Goal: Check status: Check status

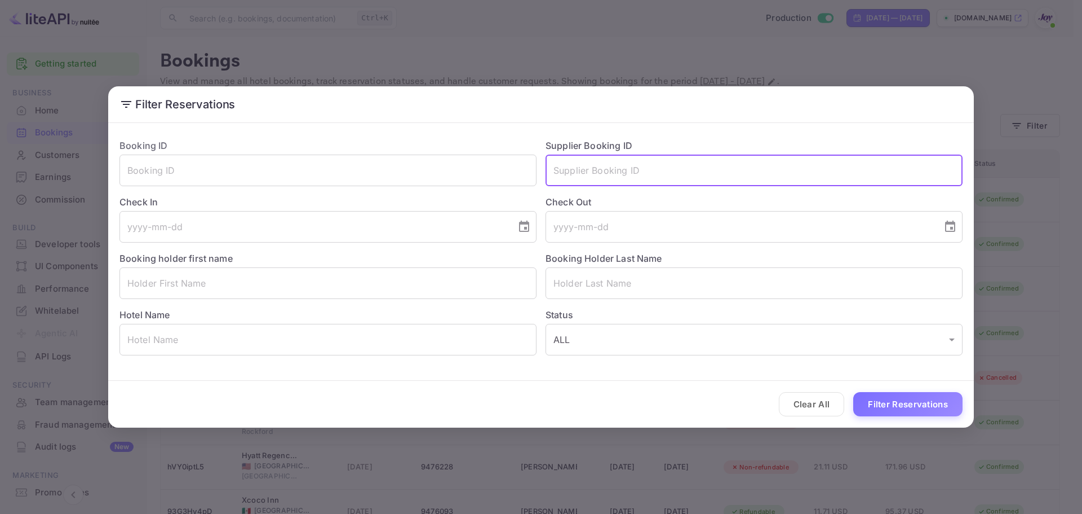
click at [622, 173] on input "text" at bounding box center [754, 170] width 417 height 32
type input "8569346"
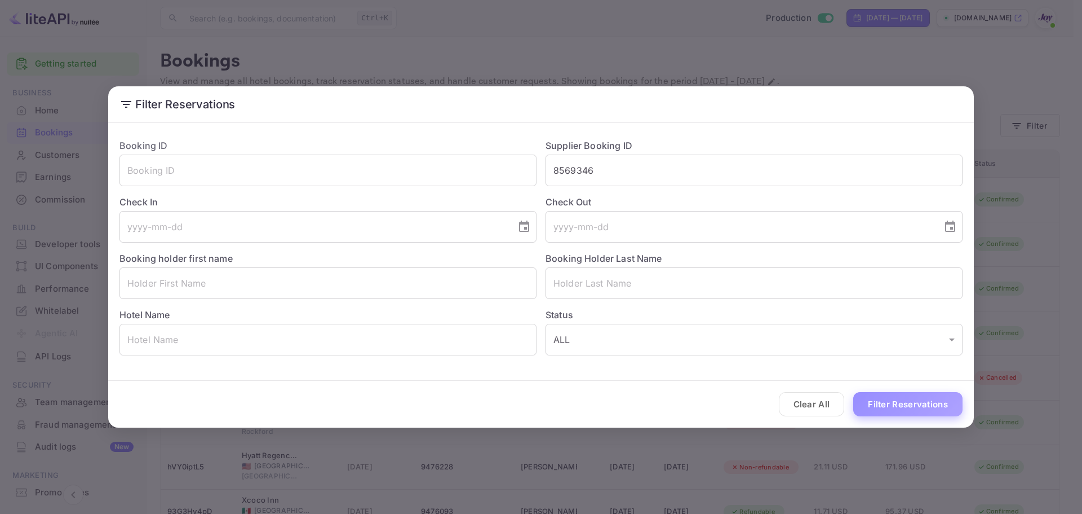
click at [875, 399] on button "Filter Reservations" at bounding box center [908, 404] width 109 height 24
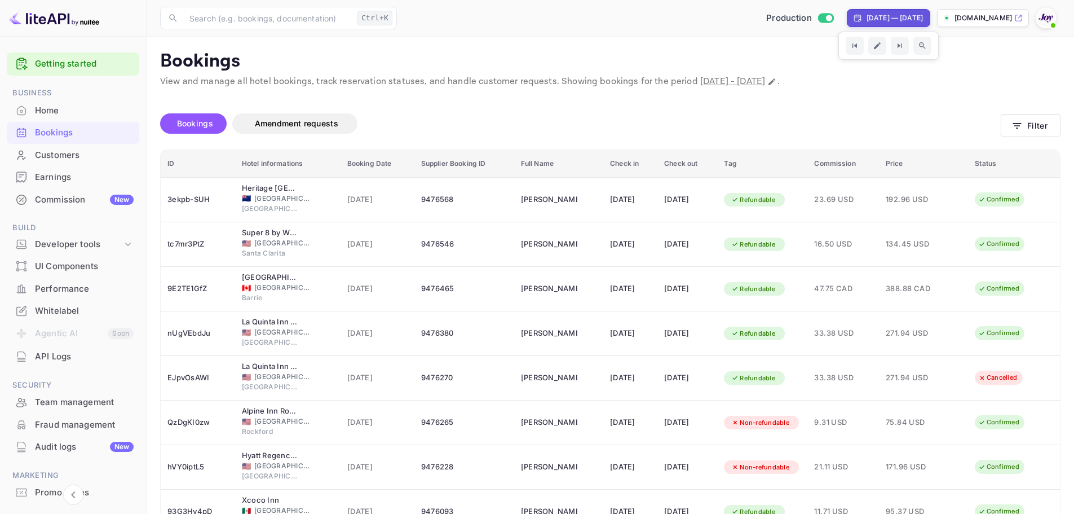
click at [912, 20] on div "[DATE] — [DATE]" at bounding box center [895, 18] width 56 height 10
select select "7"
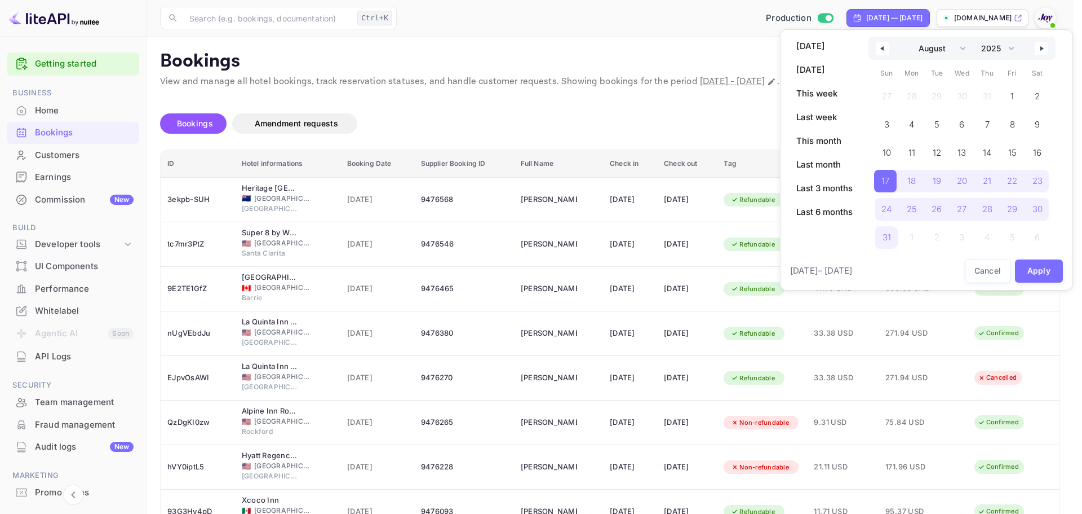
click at [1050, 47] on div "January February March April May June July August September October November De…" at bounding box center [962, 48] width 187 height 23
click at [1012, 49] on select "2030 2029 2028 2027 2026 2025 2024 2023 2022 2021 2020 2019 2018 2017 2016 2015…" at bounding box center [997, 48] width 43 height 23
select select "2026"
click at [976, 37] on select "2030 2029 2028 2027 2026 2025 2024 2023 2022 2021 2020 2019 2018 2017 2016 2015…" at bounding box center [997, 48] width 43 height 23
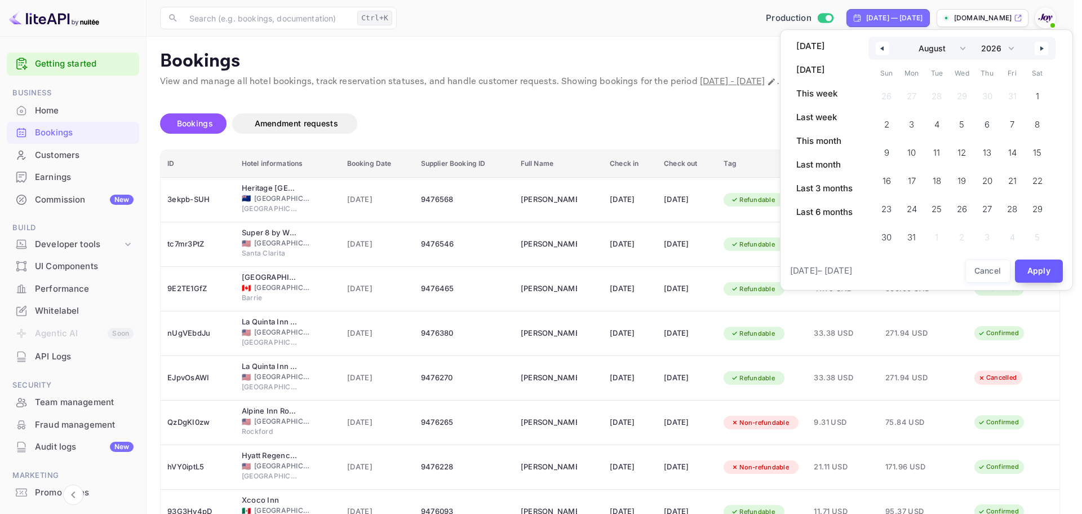
click at [1049, 267] on button "Apply" at bounding box center [1039, 270] width 48 height 23
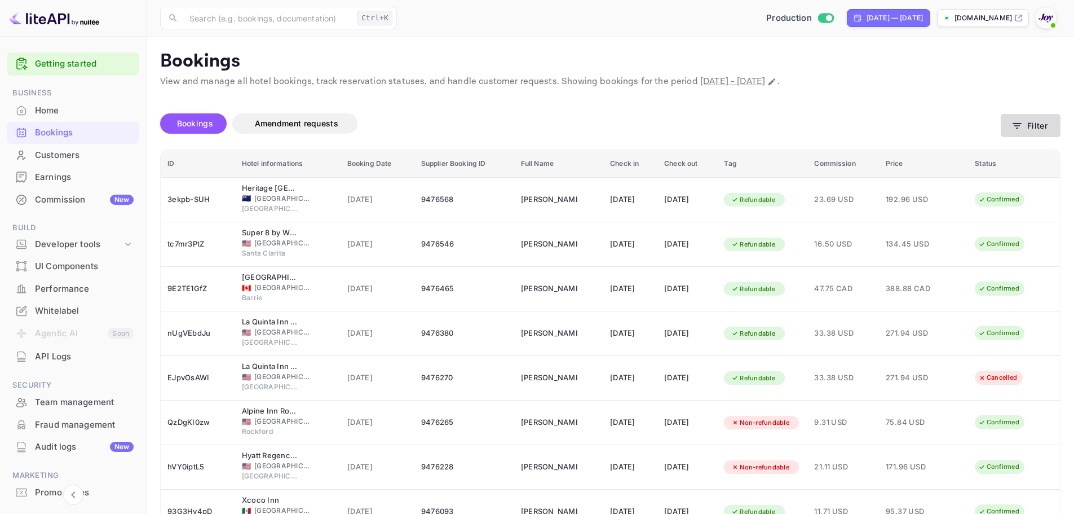
click at [1022, 121] on icon "button" at bounding box center [1016, 125] width 11 height 11
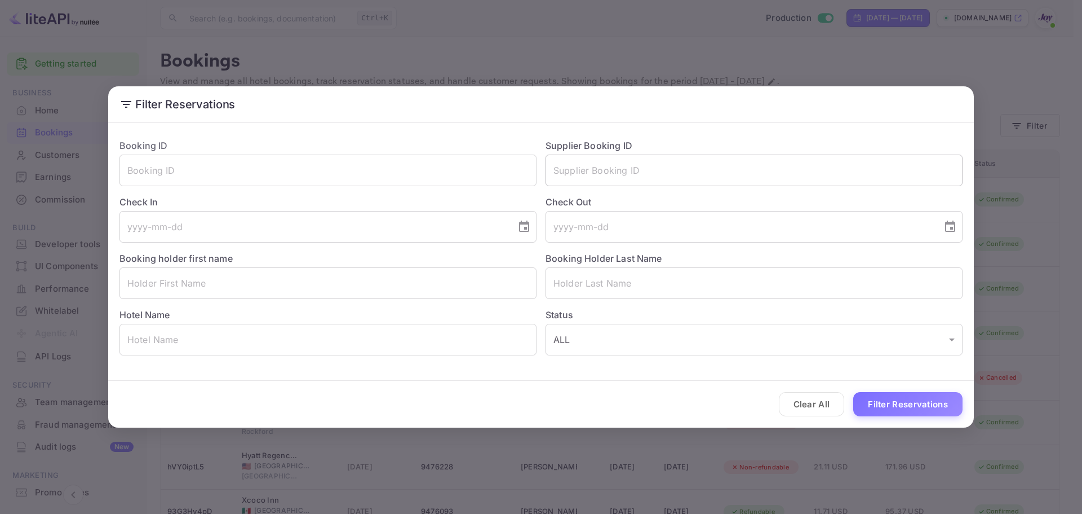
click at [612, 170] on input "text" at bounding box center [754, 170] width 417 height 32
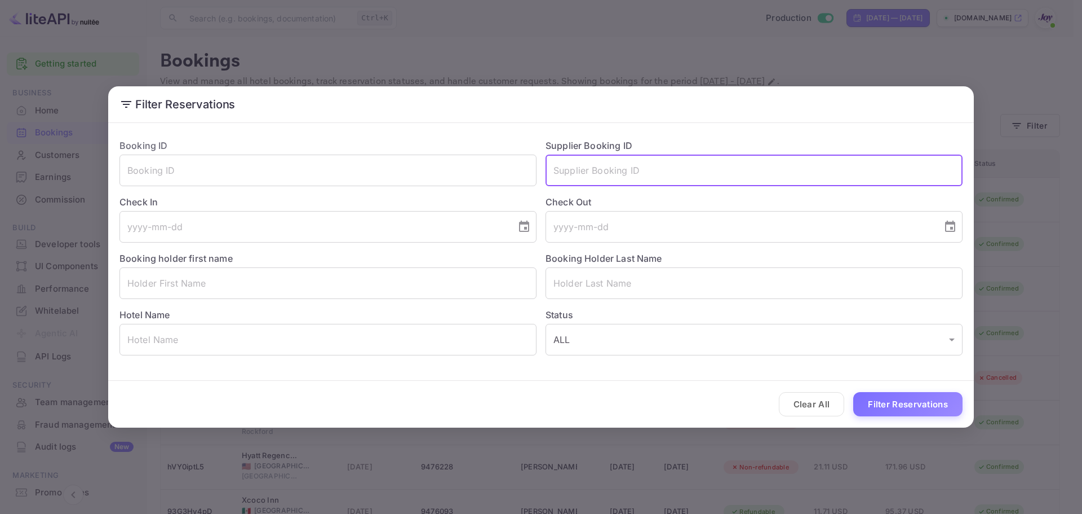
paste input "Cappiello"
type input "Cappiello"
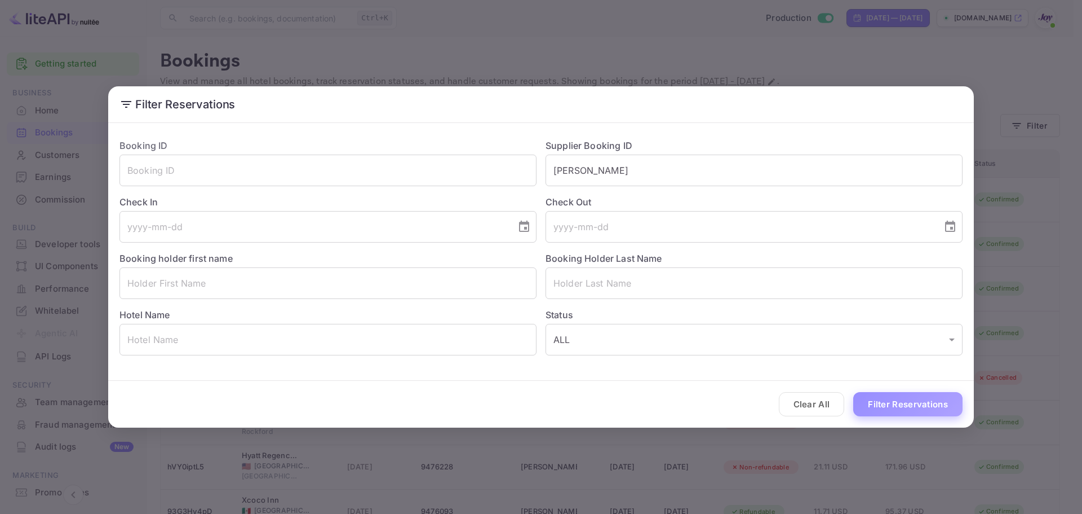
click at [927, 407] on button "Filter Reservations" at bounding box center [908, 404] width 109 height 24
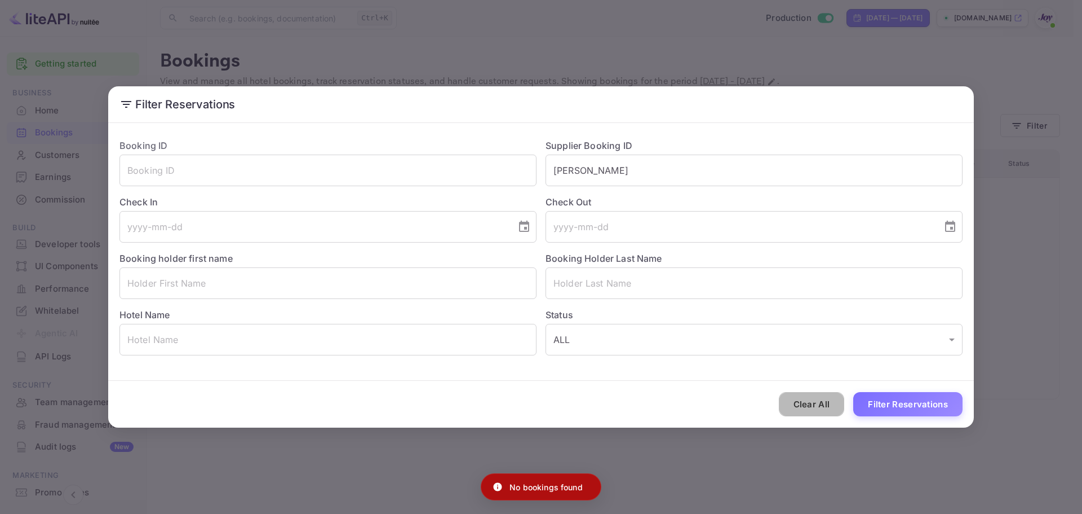
click at [828, 402] on button "Clear All" at bounding box center [812, 404] width 66 height 24
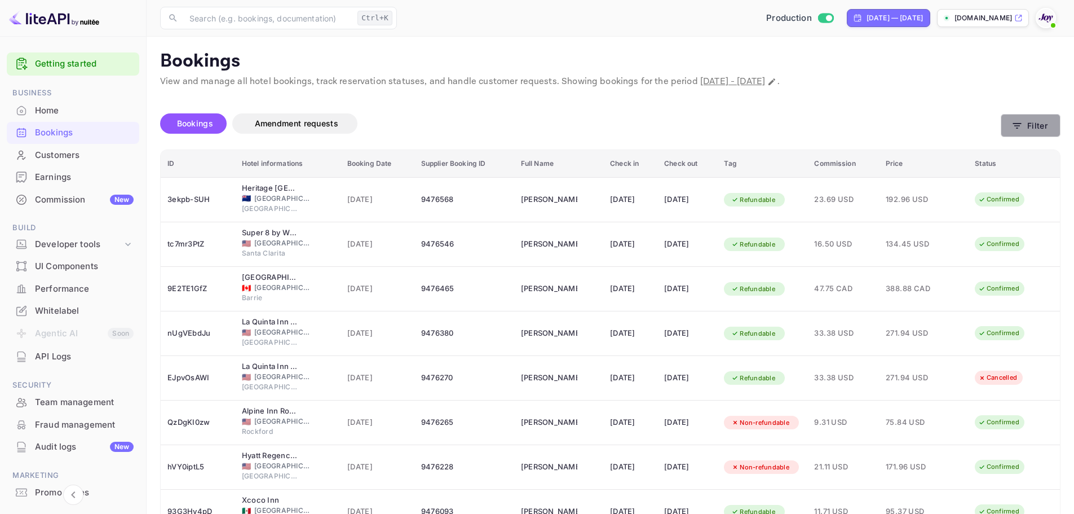
click at [1029, 130] on button "Filter" at bounding box center [1031, 125] width 60 height 23
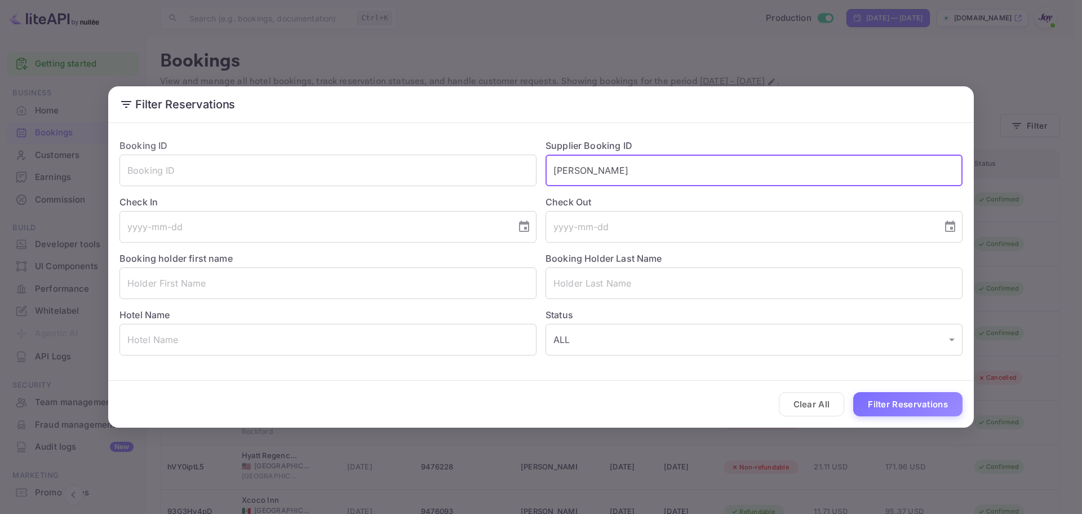
click at [581, 174] on input "Cappiello" at bounding box center [754, 170] width 417 height 32
paste input "8706826"
click at [553, 168] on input "8706826" at bounding box center [754, 170] width 417 height 32
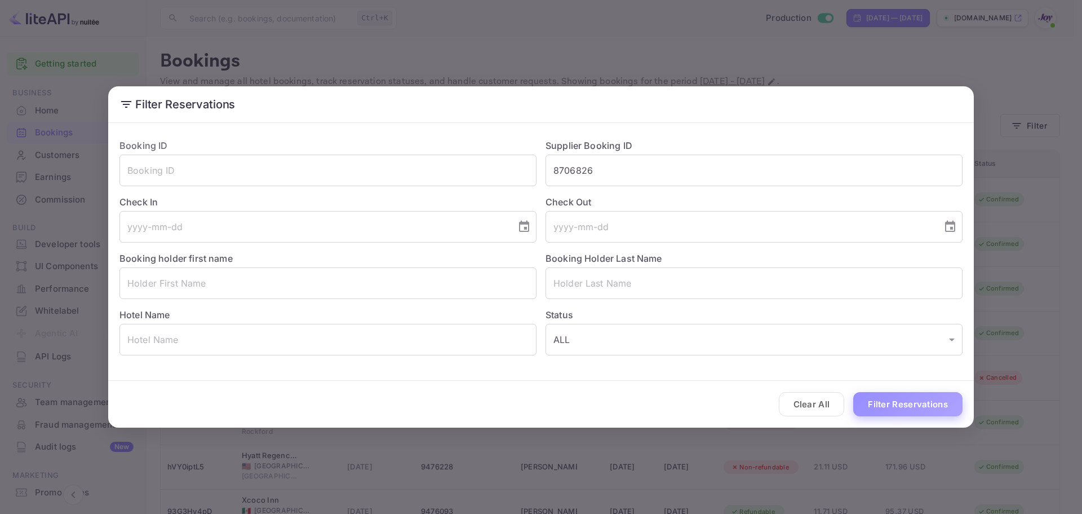
click at [904, 409] on button "Filter Reservations" at bounding box center [908, 404] width 109 height 24
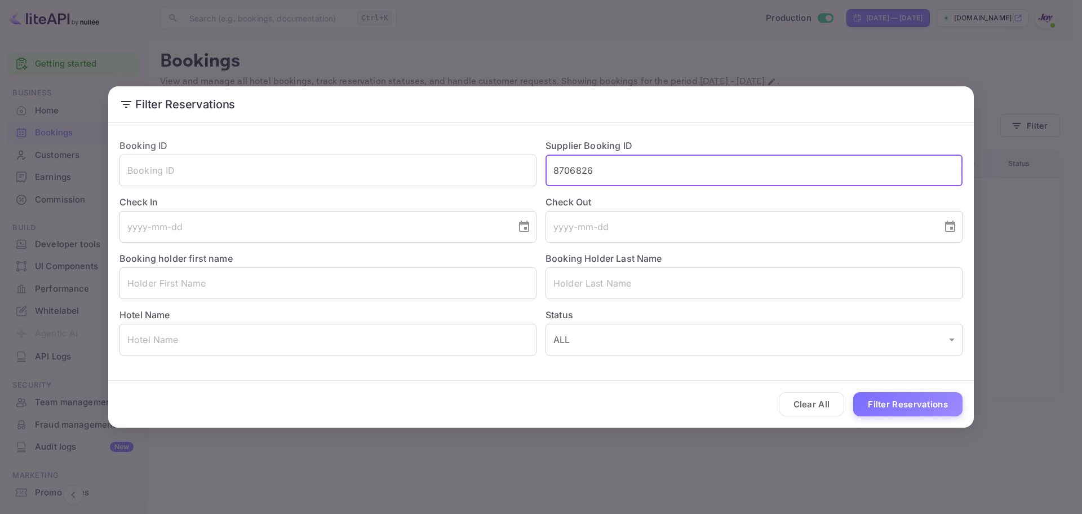
click at [588, 177] on input "8706826" at bounding box center [754, 170] width 417 height 32
paste input "9126459"
type input "9126459"
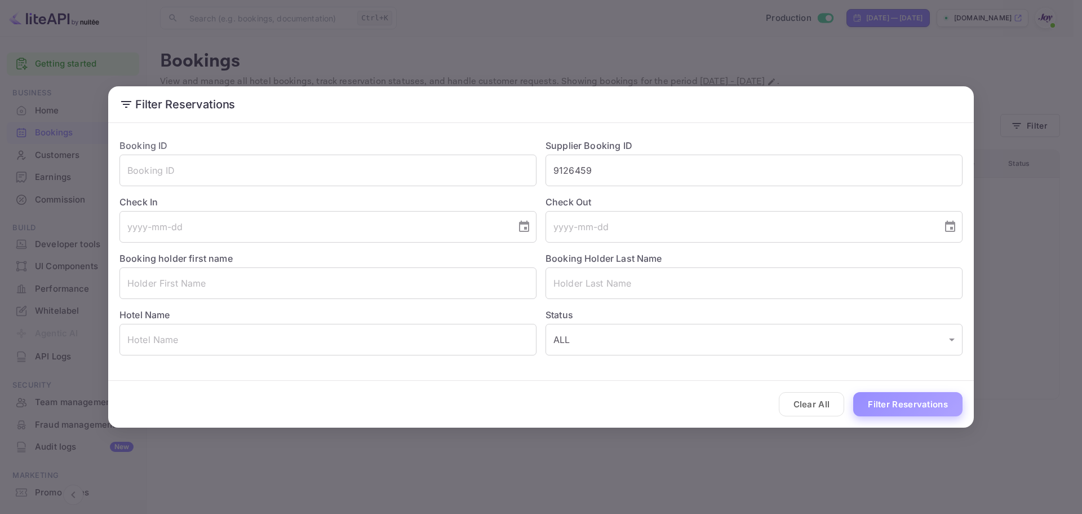
click at [907, 408] on button "Filter Reservations" at bounding box center [908, 404] width 109 height 24
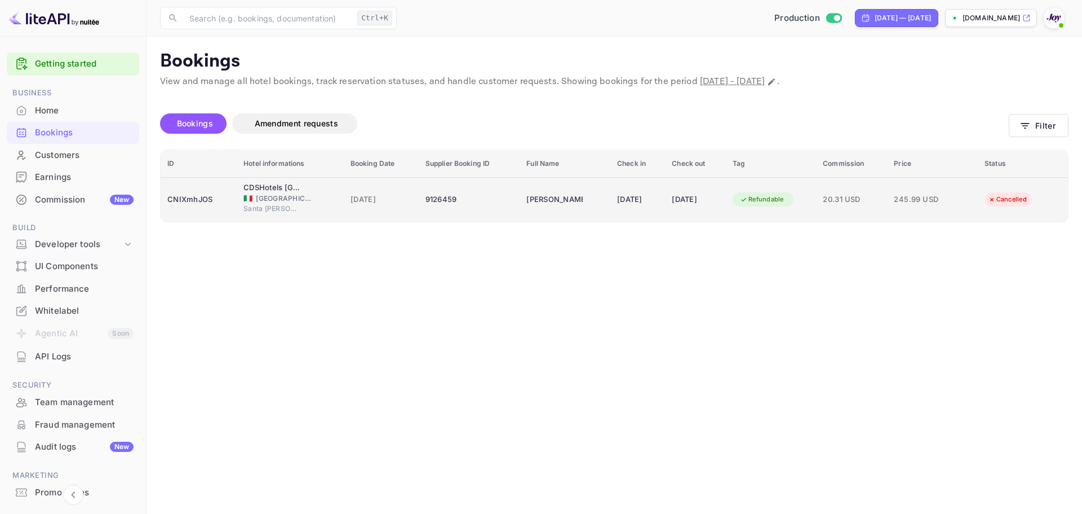
click at [364, 194] on span "28 Aug 2025" at bounding box center [381, 199] width 61 height 12
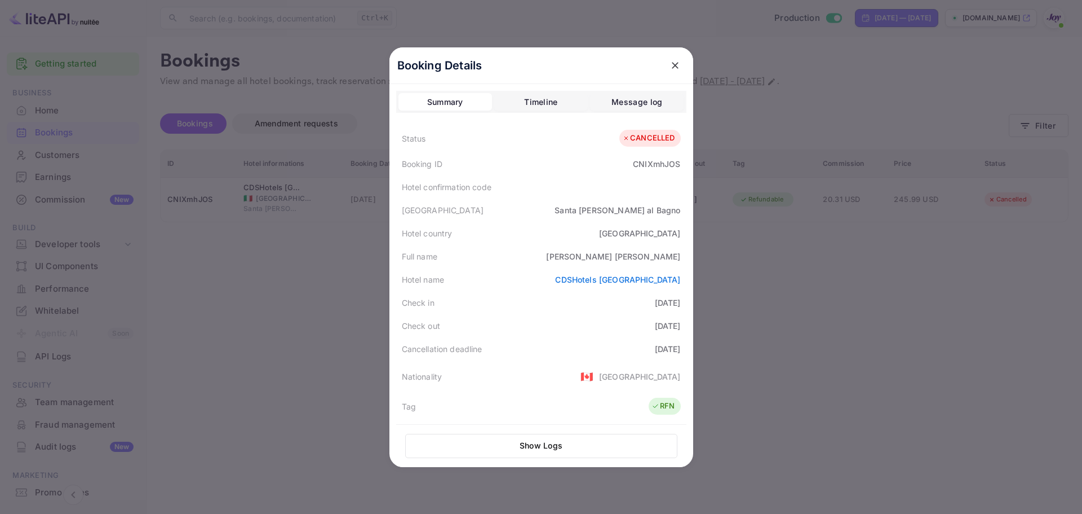
click at [534, 104] on div "Timeline" at bounding box center [540, 102] width 33 height 14
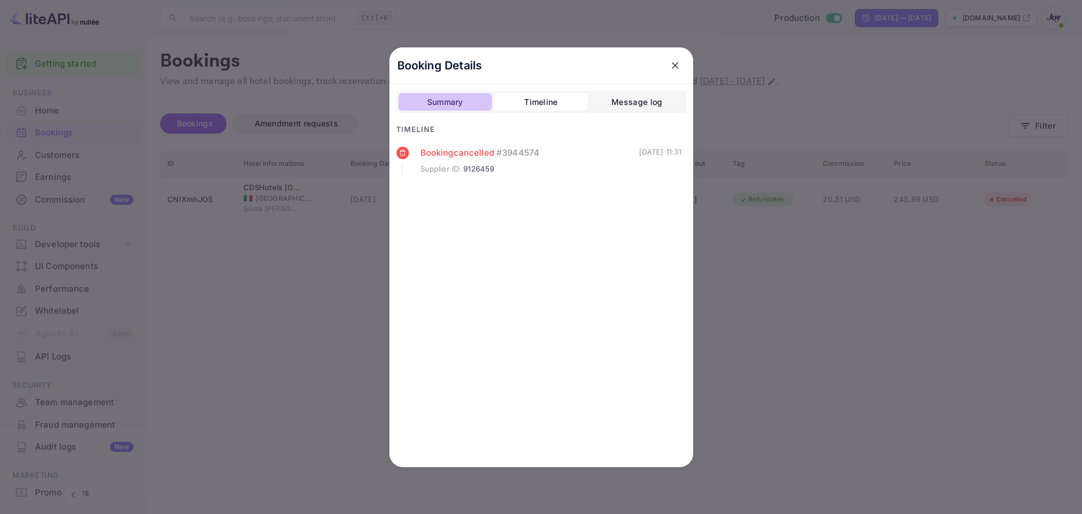
click at [443, 102] on div "Summary" at bounding box center [445, 102] width 36 height 14
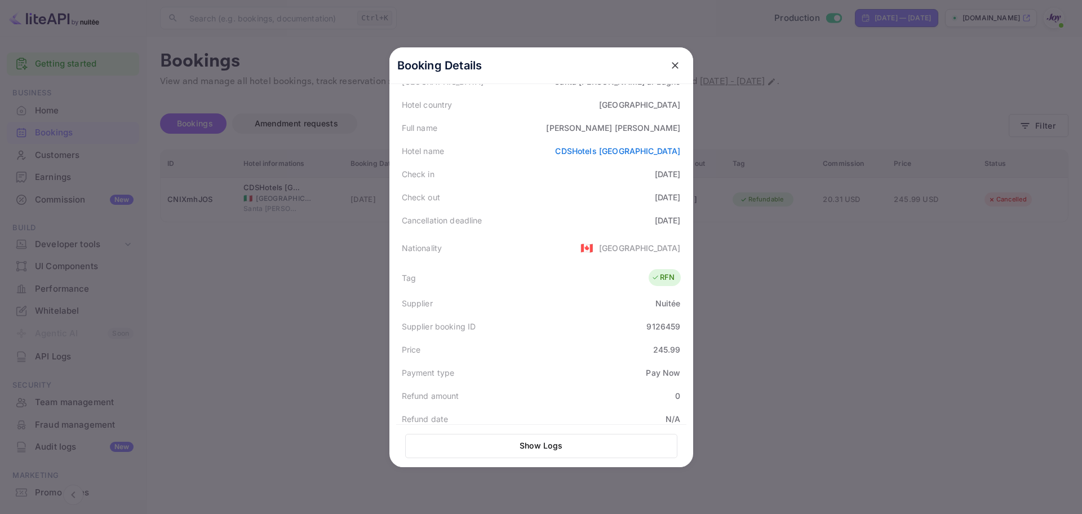
scroll to position [113, 0]
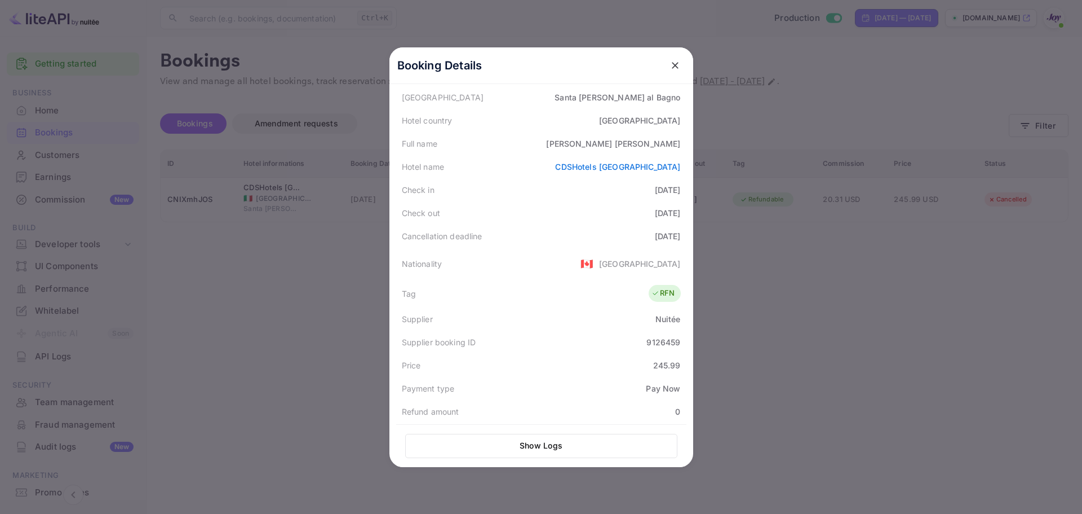
click at [672, 140] on div "Gina Lambe" at bounding box center [613, 144] width 134 height 12
copy div "Lambe"
